Goal: Task Accomplishment & Management: Use online tool/utility

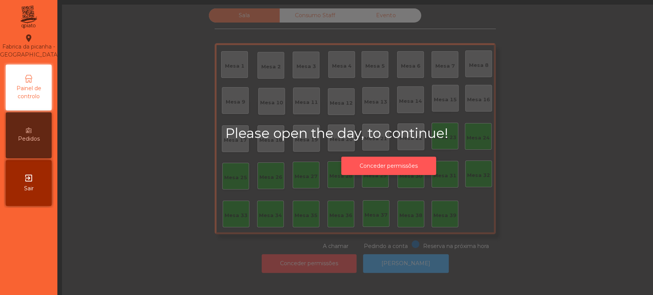
click at [390, 166] on button "Conceder permissões" at bounding box center [388, 166] width 95 height 19
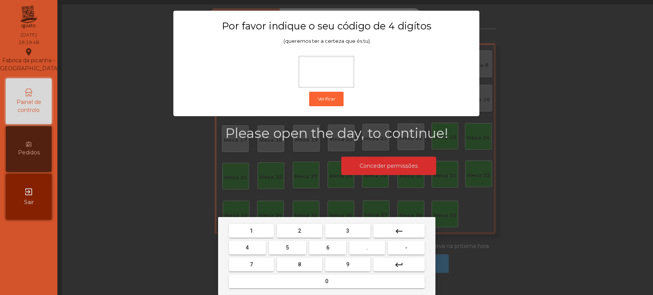
click at [249, 235] on button "1" at bounding box center [251, 231] width 45 height 14
click at [347, 229] on span "3" at bounding box center [347, 231] width 3 height 6
click at [297, 246] on button "5" at bounding box center [287, 248] width 37 height 14
click at [312, 287] on button "0" at bounding box center [327, 282] width 196 height 14
type input "****"
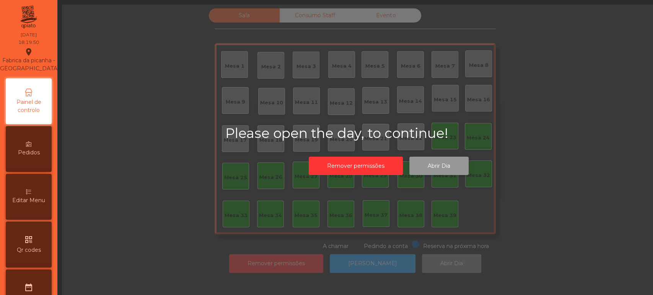
click at [439, 166] on button "Abrir Dia" at bounding box center [438, 166] width 59 height 19
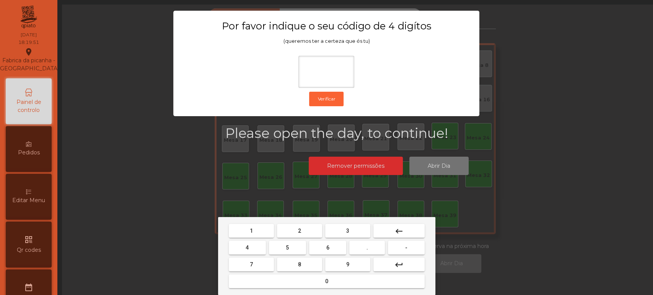
click at [263, 227] on button "1" at bounding box center [251, 231] width 45 height 14
click at [358, 224] on button "3" at bounding box center [347, 231] width 45 height 14
click at [294, 246] on button "5" at bounding box center [287, 248] width 37 height 14
click at [321, 291] on div "1 2 3 keyboard_backspace 4 5 6 . - 7 8 9 keyboard_return 0" at bounding box center [326, 256] width 217 height 78
click at [326, 281] on span "0" at bounding box center [326, 281] width 3 height 6
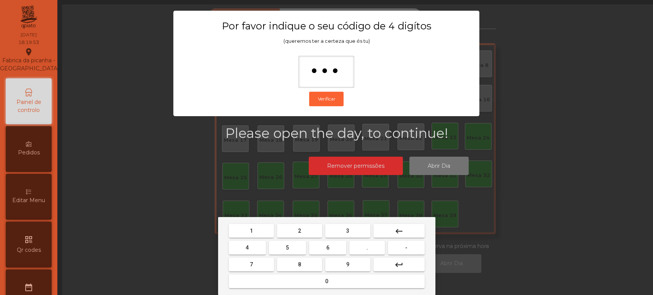
type input "****"
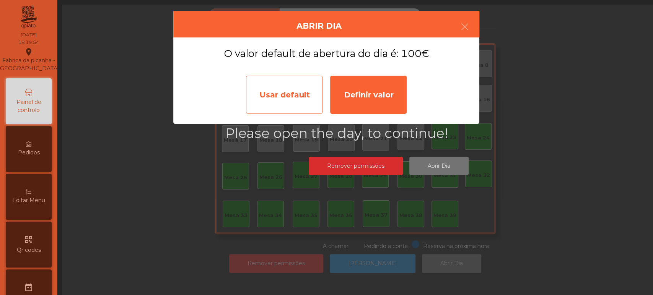
click at [292, 98] on div "Usar default" at bounding box center [284, 95] width 76 height 38
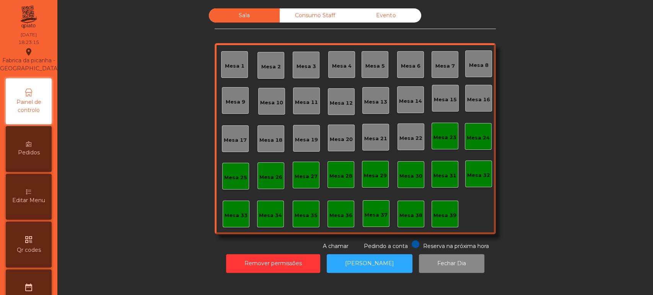
click at [546, 211] on div "Sala Consumo Staff Evento Mesa 1 [GEOGRAPHIC_DATA] 3 Mesa 4 Mesa 5 Mesa 6 [GEOG…" at bounding box center [355, 129] width 575 height 242
